Goal: Task Accomplishment & Management: Complete application form

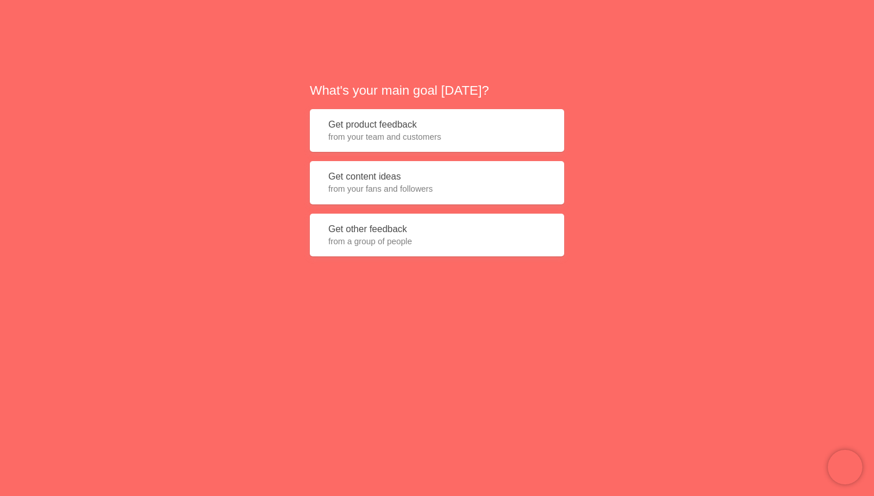
click at [443, 188] on span "from your fans and followers" at bounding box center [436, 189] width 217 height 12
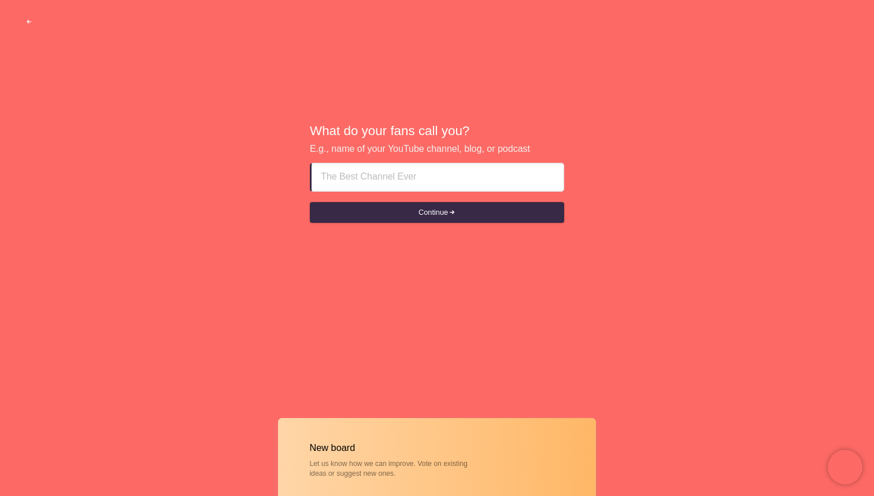
click at [444, 180] on input at bounding box center [437, 178] width 233 height 28
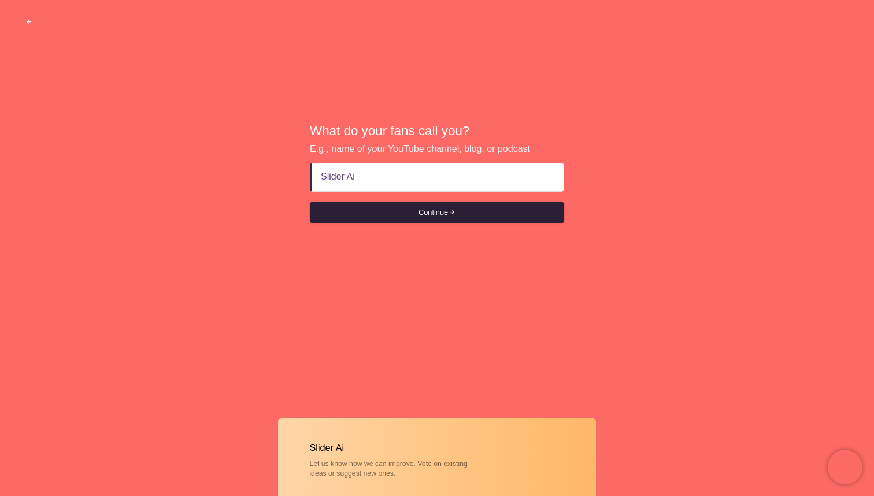
click at [466, 206] on button "Continue" at bounding box center [437, 212] width 254 height 21
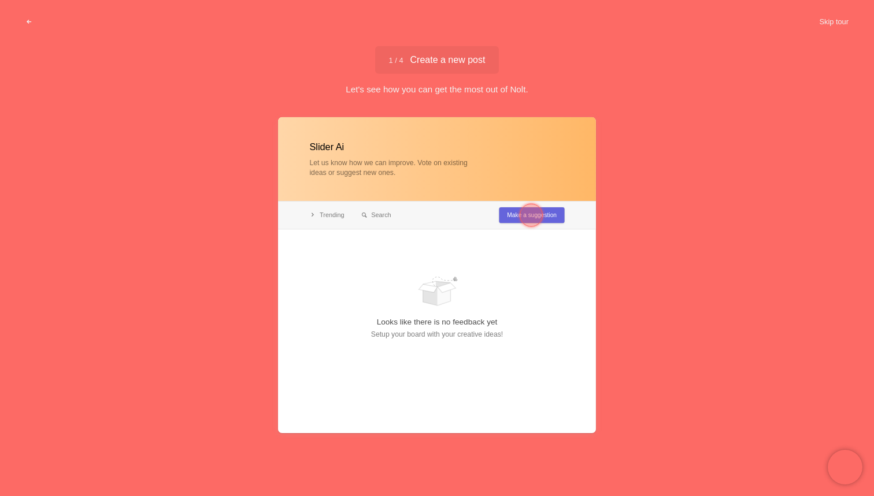
type input "Slider Ai"
click at [458, 58] on span "1 / 4 Create a new post" at bounding box center [437, 59] width 96 height 9
click at [695, 276] on div "Slider Ai Let us know how we can improve. Vote on existing ideas or suggest new…" at bounding box center [437, 303] width 874 height 379
click at [530, 214] on div at bounding box center [530, 215] width 23 height 23
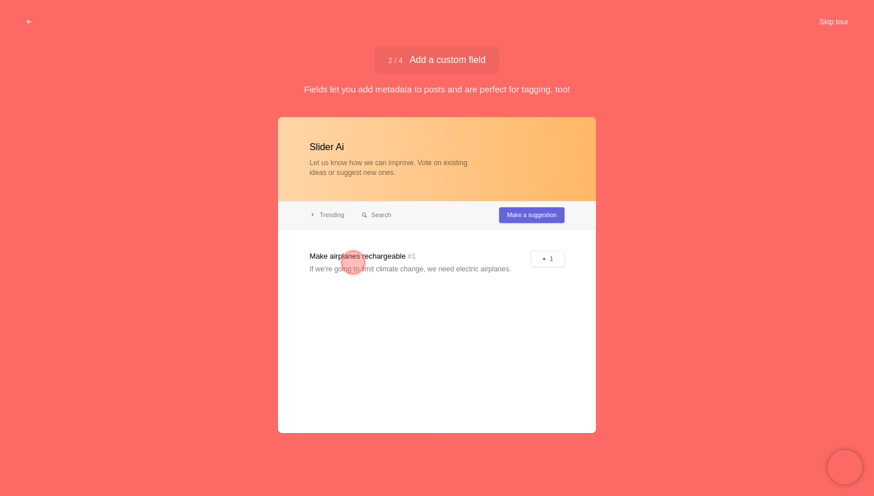
click at [352, 255] on div at bounding box center [352, 262] width 23 height 23
click at [352, 262] on div at bounding box center [352, 262] width 23 height 23
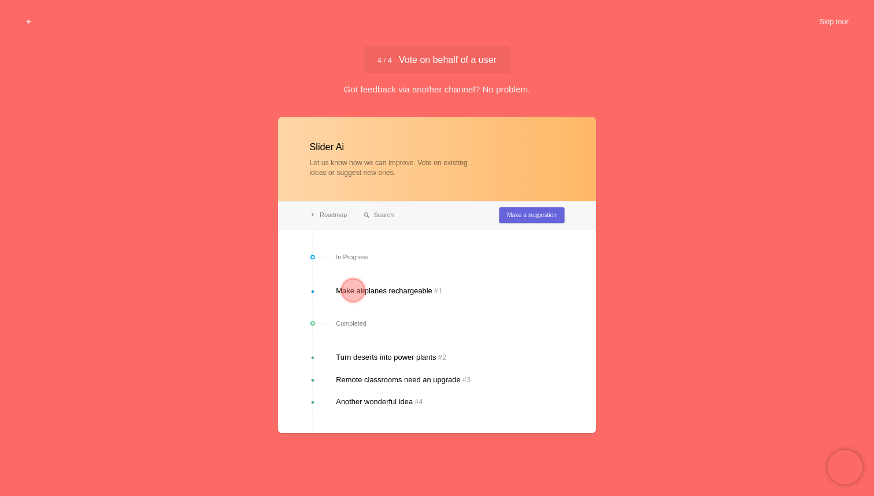
click at [352, 294] on div at bounding box center [352, 290] width 23 height 23
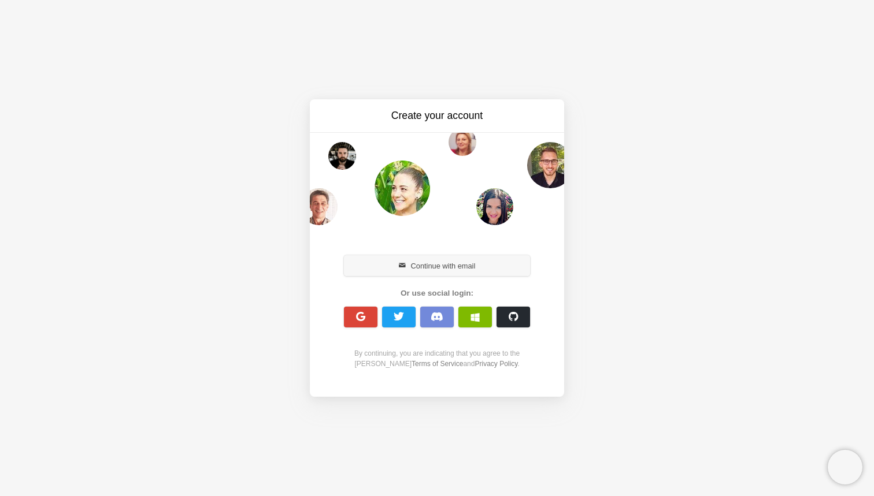
click at [495, 265] on button "Continue with email" at bounding box center [437, 265] width 186 height 21
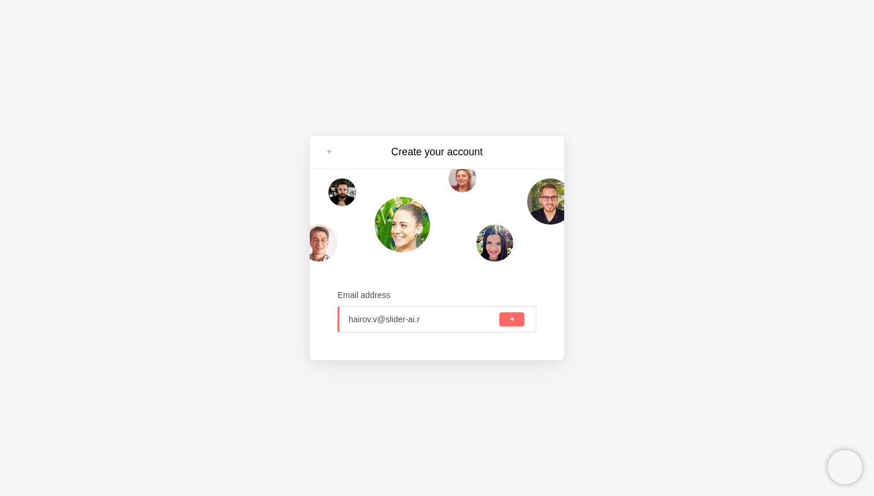
type input "[EMAIL_ADDRESS][DOMAIN_NAME]"
click at [509, 317] on span "submit" at bounding box center [511, 320] width 6 height 6
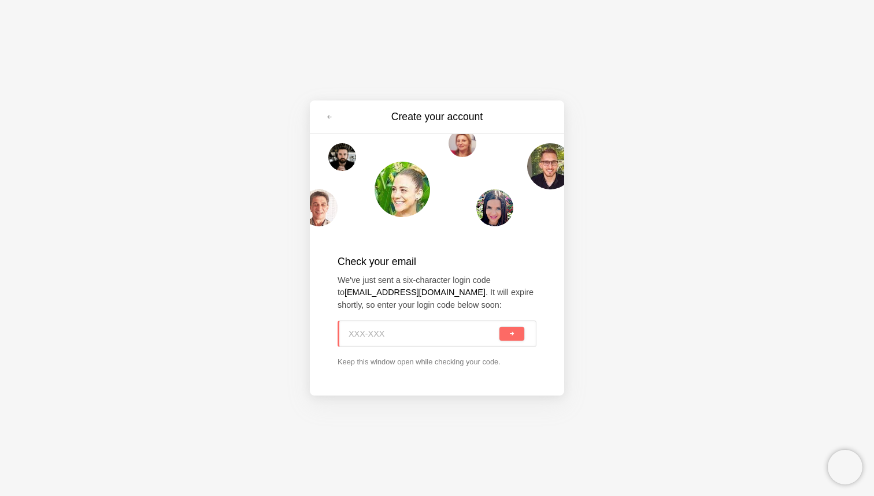
click at [407, 326] on input at bounding box center [422, 333] width 148 height 25
type input "8EE-D05"
click at [507, 337] on button "submit" at bounding box center [511, 334] width 25 height 14
